Goal: Find specific page/section: Find specific page/section

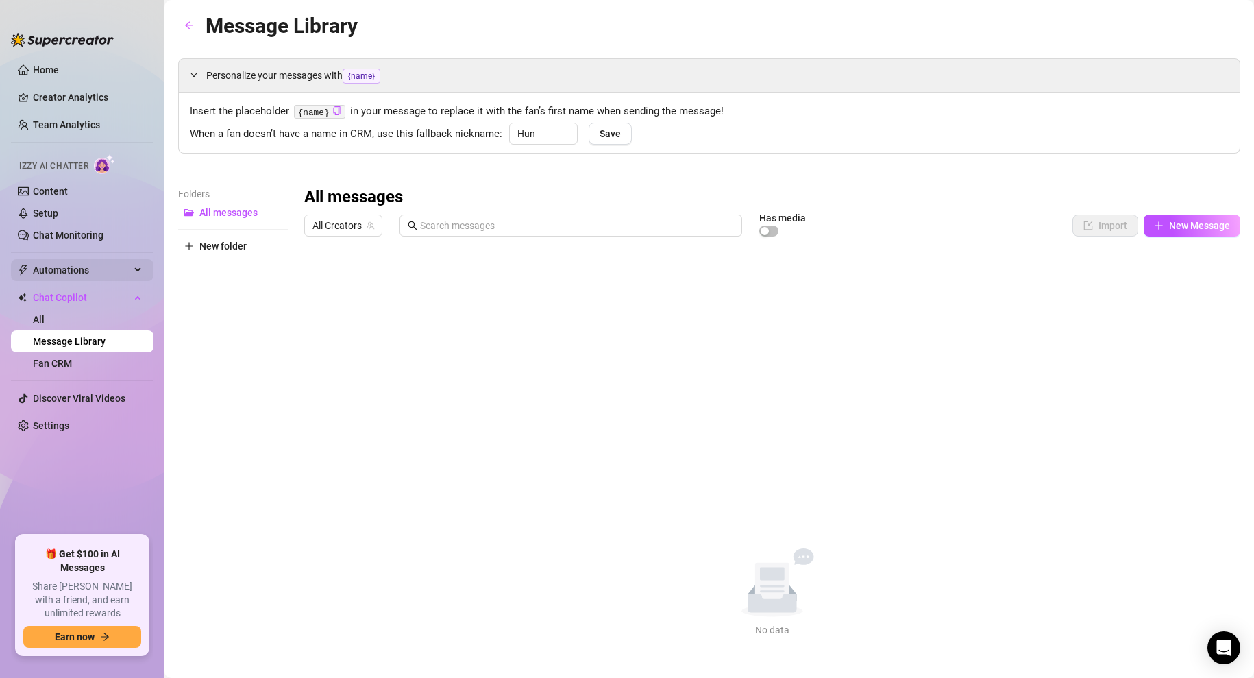
click at [136, 270] on icon at bounding box center [139, 270] width 7 height 0
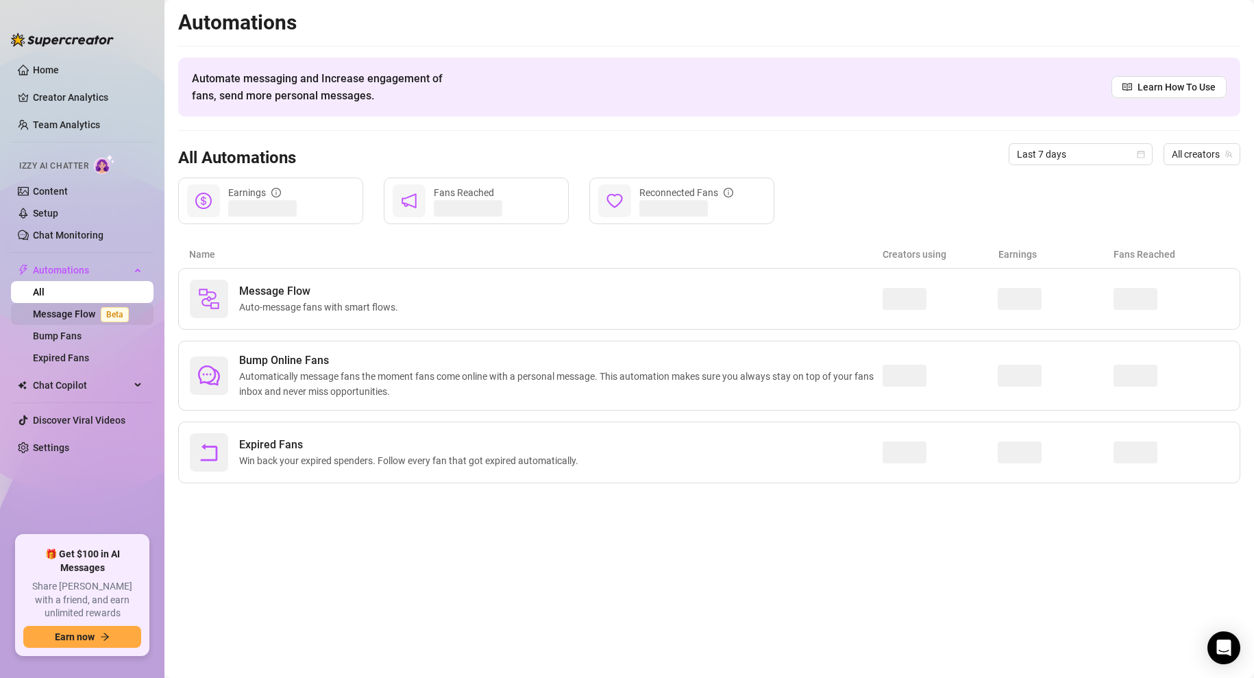
click at [59, 311] on link "Message Flow Beta" at bounding box center [83, 313] width 101 height 11
